Goal: Contribute content

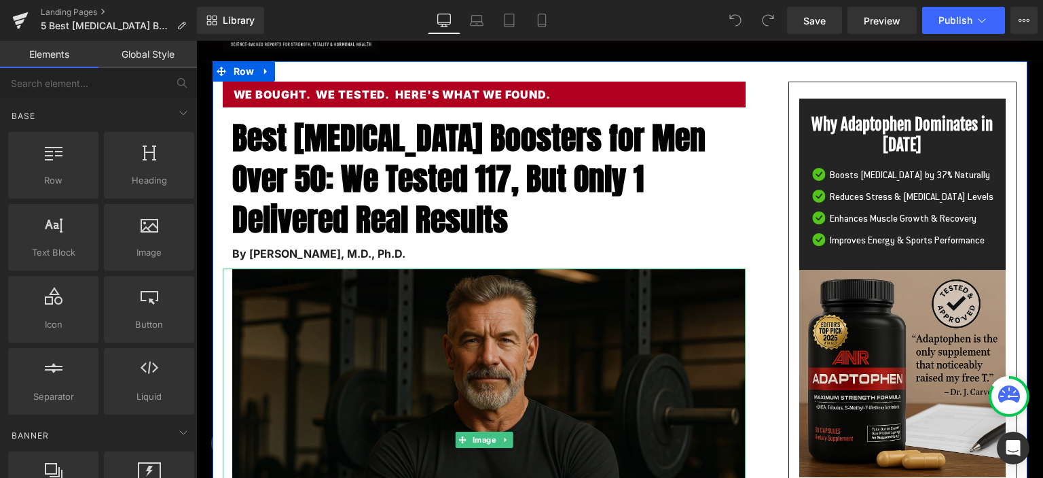
scroll to position [143, 0]
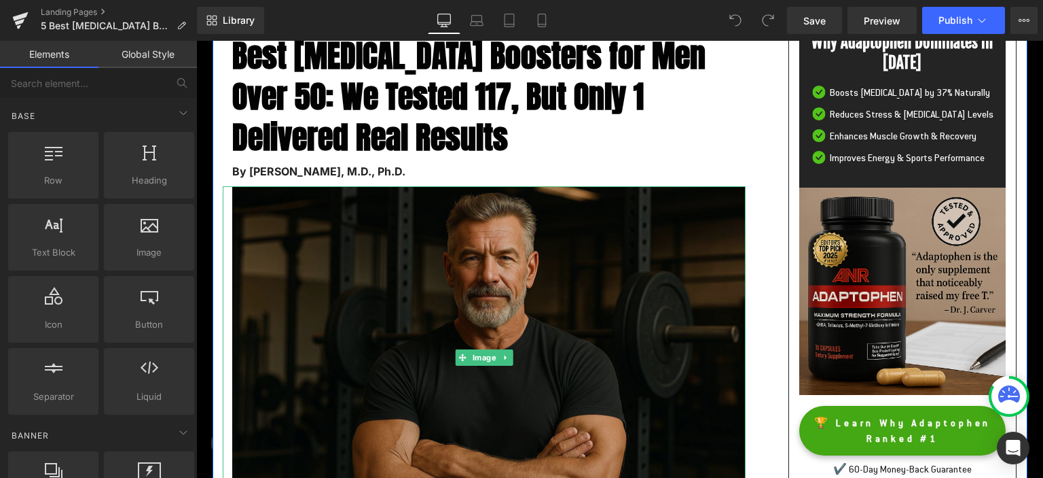
click at [501, 284] on img at bounding box center [484, 357] width 523 height 342
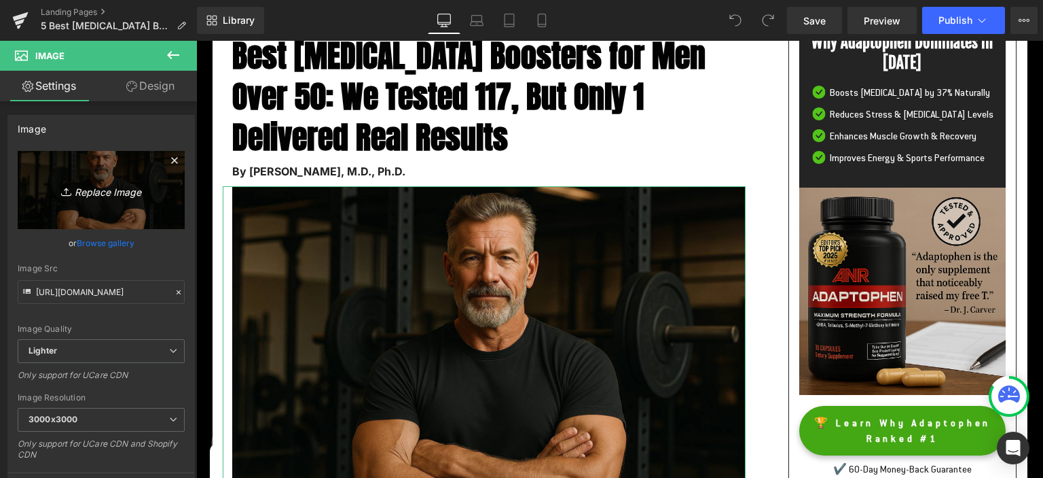
click at [107, 188] on icon "Replace Image" at bounding box center [101, 189] width 109 height 17
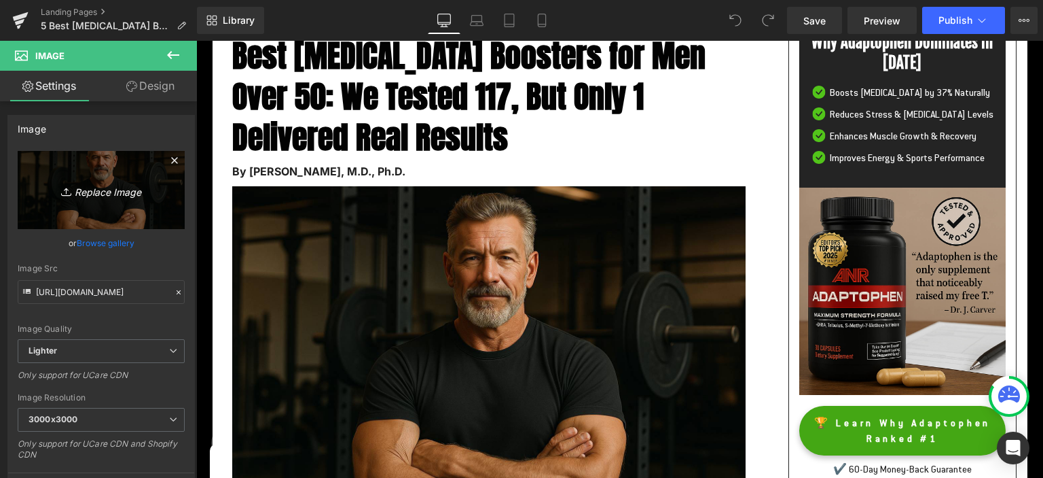
type input "C:\fakepath\5best17.png"
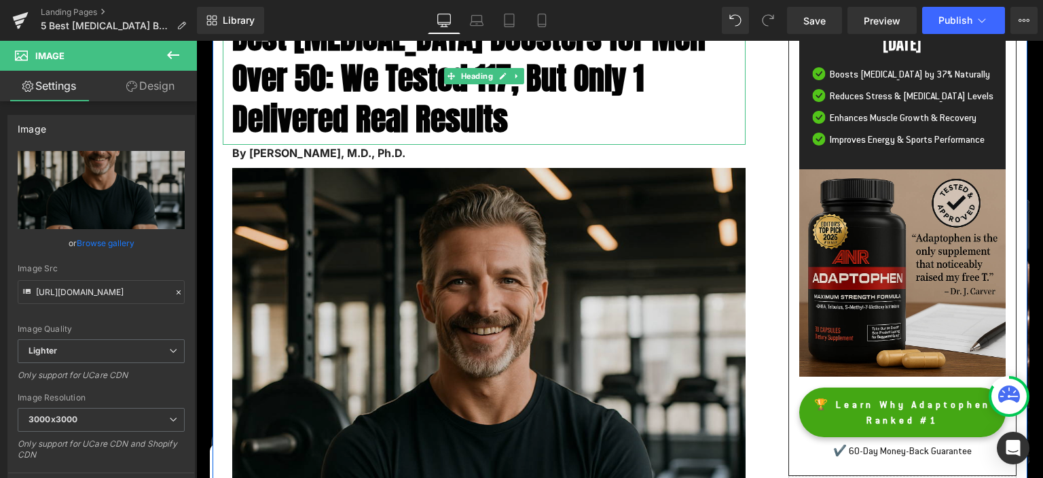
scroll to position [215, 0]
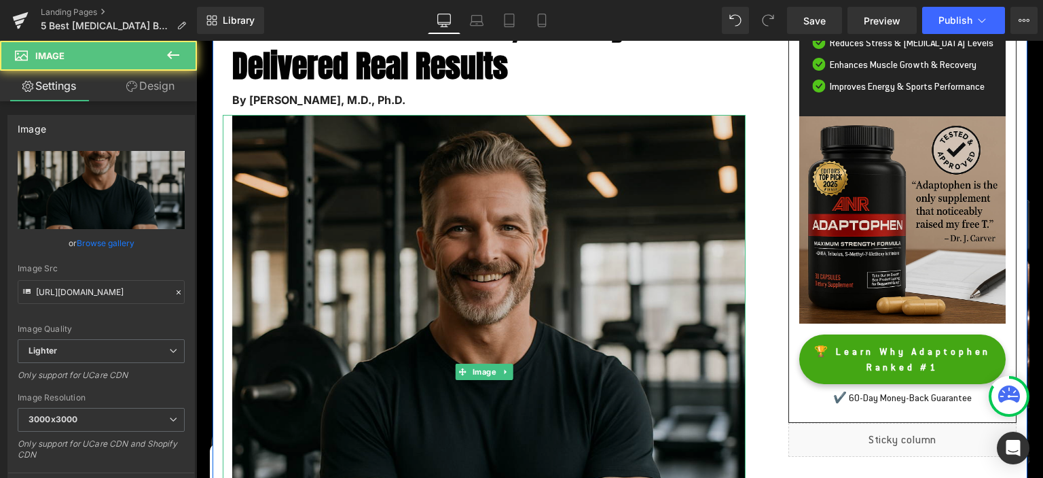
click at [442, 202] on img at bounding box center [484, 372] width 523 height 514
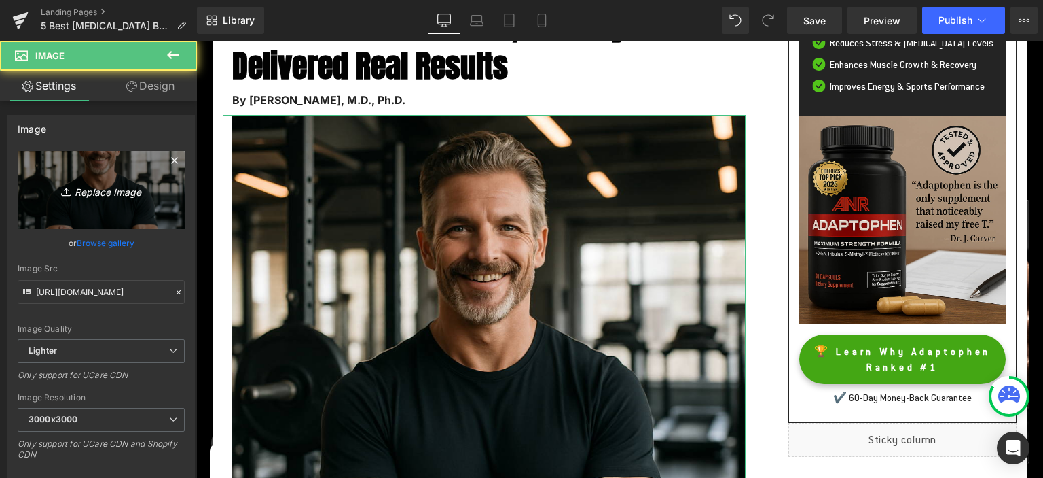
click at [120, 195] on icon "Replace Image" at bounding box center [101, 189] width 109 height 17
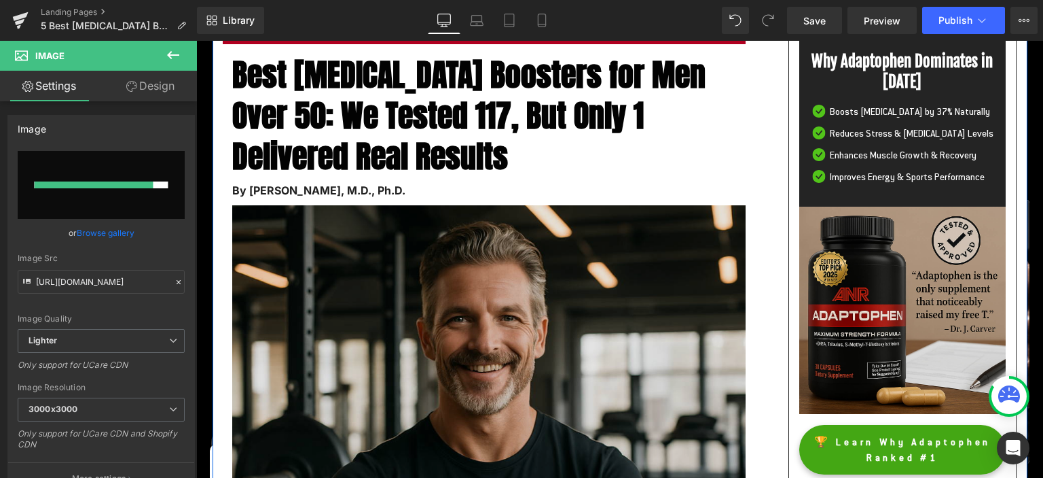
scroll to position [143, 0]
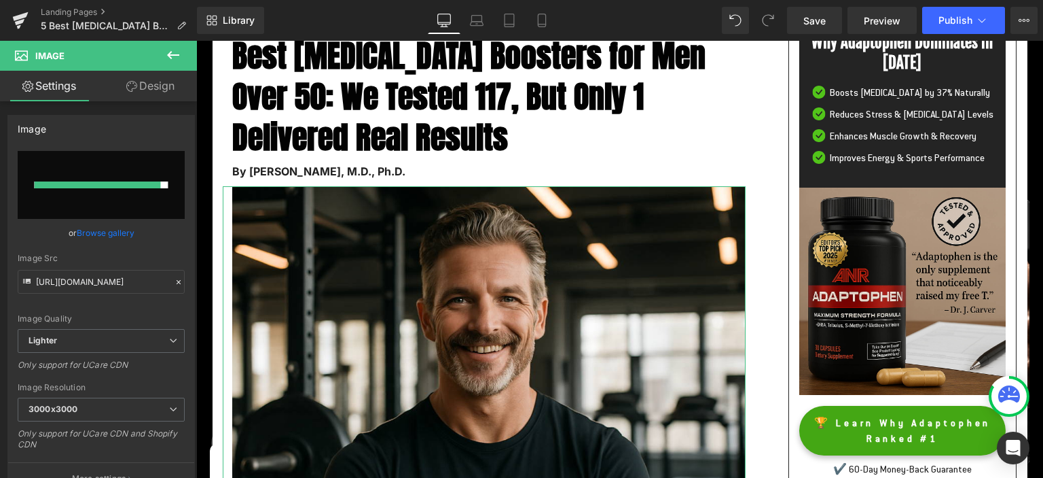
click at [121, 179] on input "file" at bounding box center [101, 185] width 167 height 68
type input "C:\fakepath\confident-5-best.png"
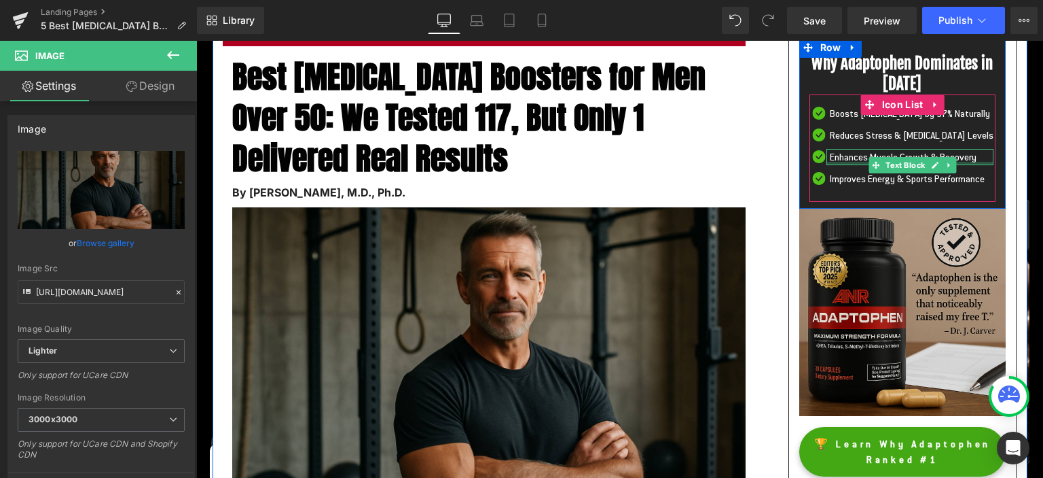
scroll to position [71, 0]
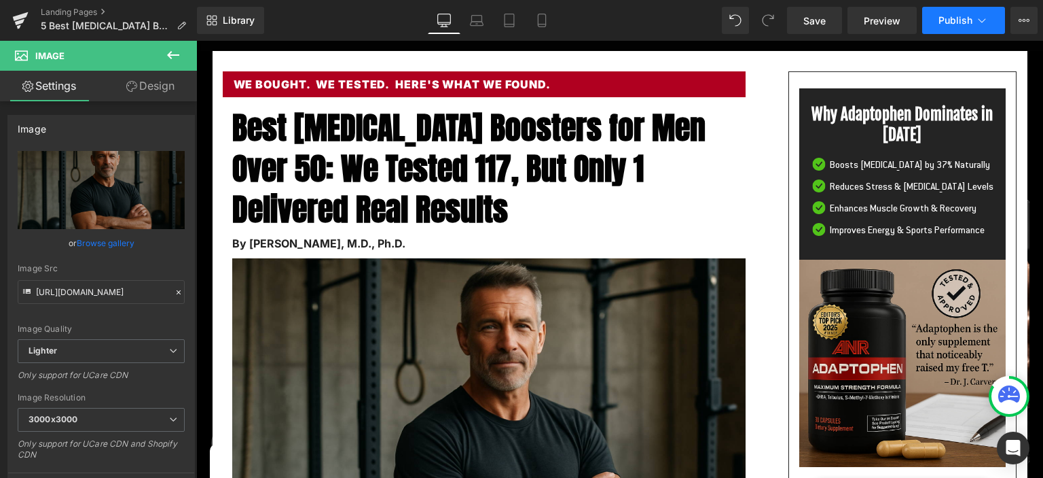
click at [958, 20] on span "Publish" at bounding box center [956, 20] width 34 height 11
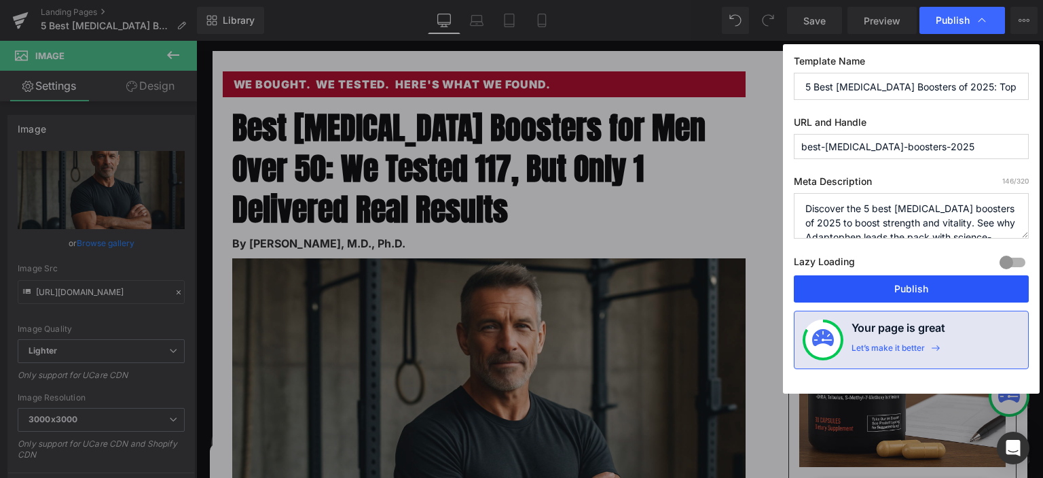
click at [889, 287] on button "Publish" at bounding box center [911, 288] width 235 height 27
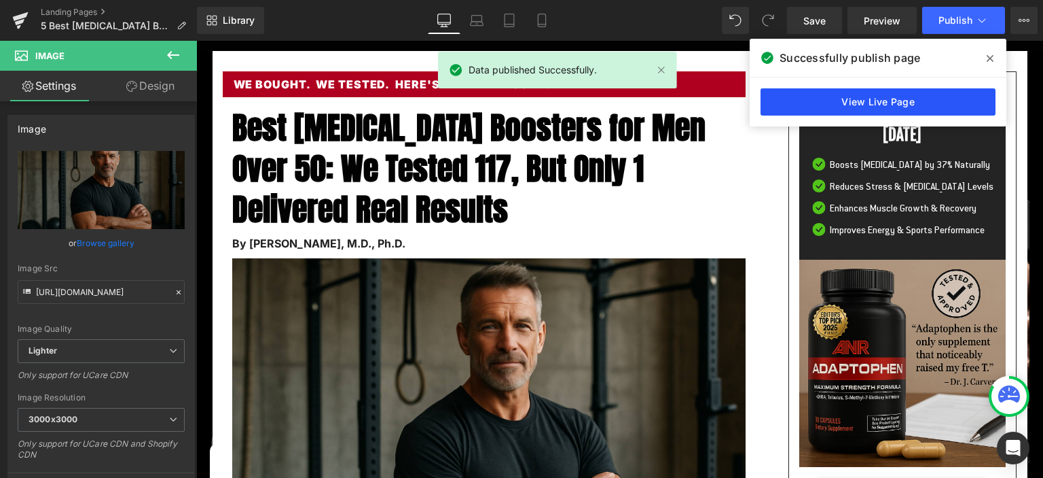
click at [822, 96] on link "View Live Page" at bounding box center [878, 101] width 235 height 27
